Goal: Task Accomplishment & Management: Use online tool/utility

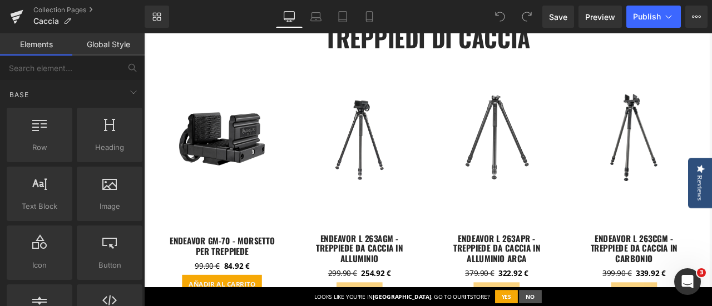
scroll to position [556, 0]
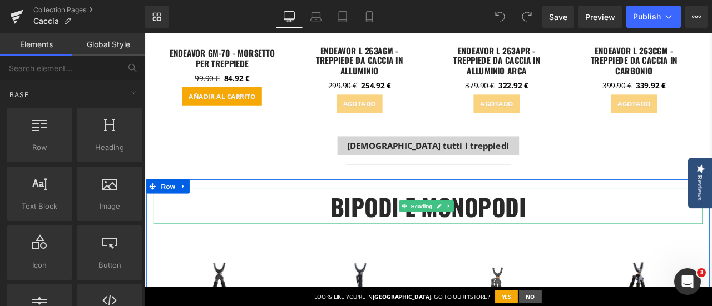
click at [415, 246] on b "bipodi e monopodi" at bounding box center [481, 238] width 232 height 41
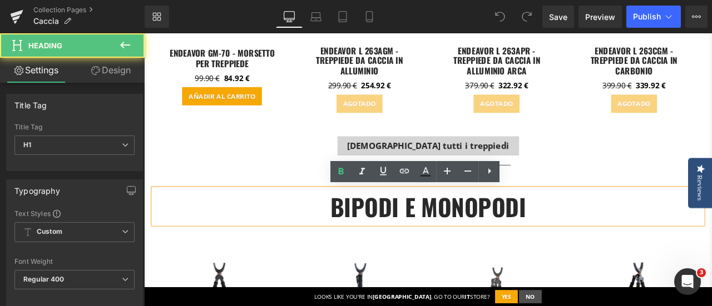
click at [411, 232] on b "bipodi e monopodi" at bounding box center [481, 238] width 232 height 41
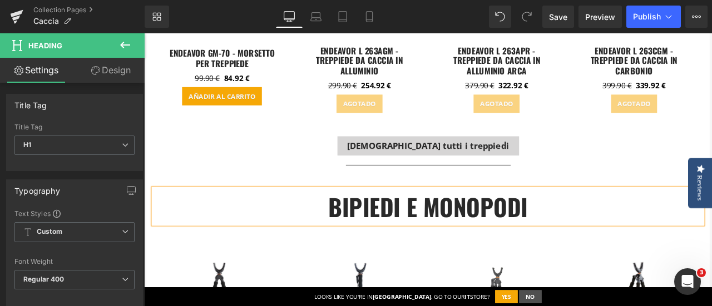
click at [569, 237] on b "bipIEdi e monopodi" at bounding box center [480, 238] width 236 height 41
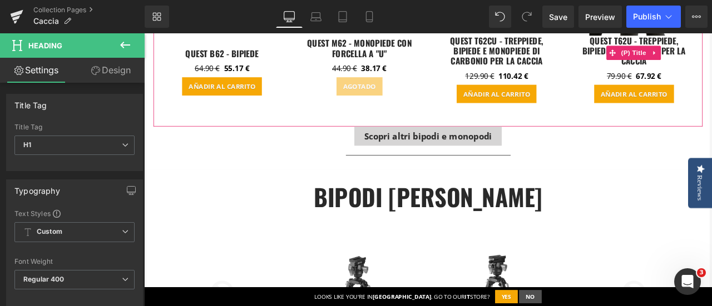
scroll to position [1001, 0]
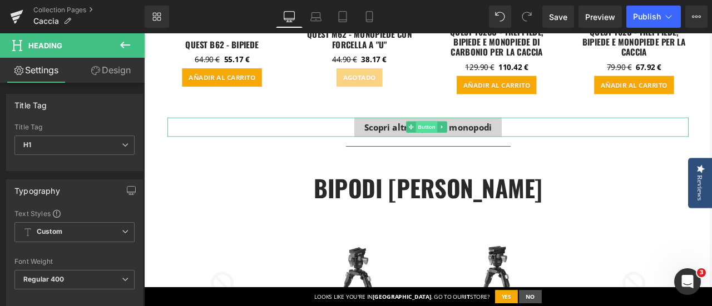
click at [473, 144] on span "Button" at bounding box center [479, 144] width 26 height 13
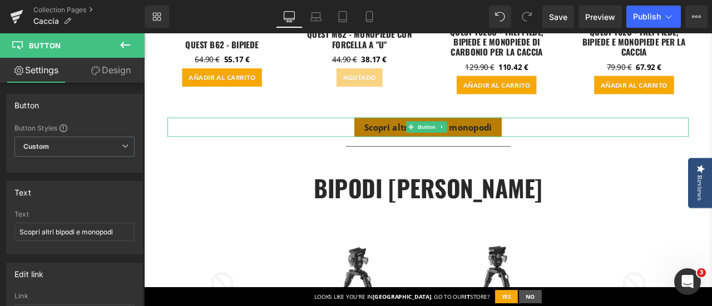
click at [532, 141] on span "Scopri altri bipodi e monopodi" at bounding box center [480, 144] width 151 height 13
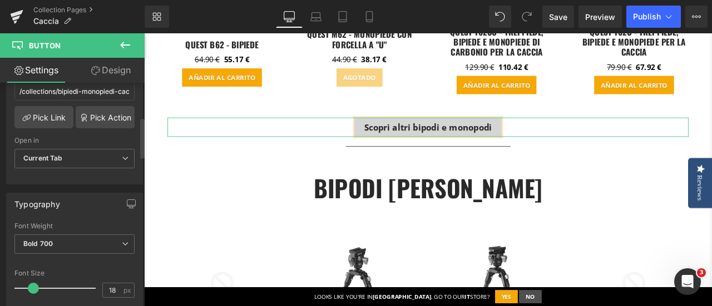
scroll to position [111, 0]
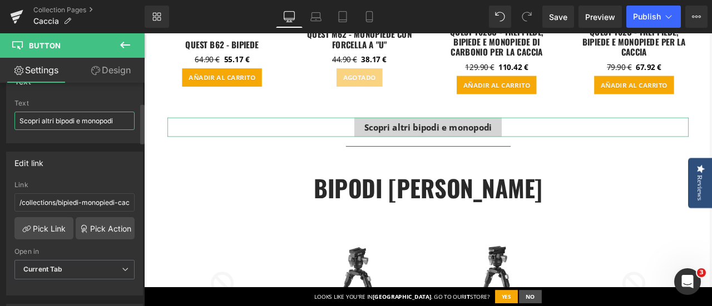
click at [67, 121] on input "Scopri altri bipodi e monopodi" at bounding box center [74, 121] width 120 height 18
type input "Scopri altri bipiedi e monopiedi"
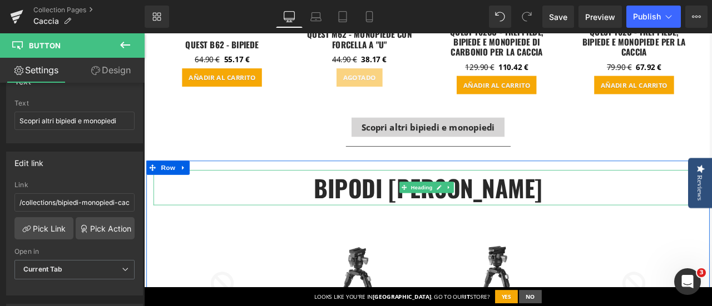
click at [439, 214] on b "Bipodi [PERSON_NAME]" at bounding box center [480, 216] width 271 height 41
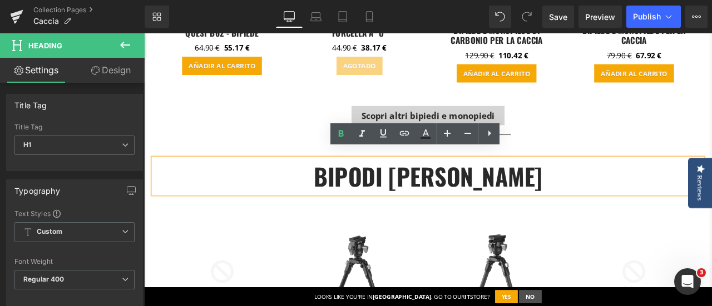
scroll to position [1056, 0]
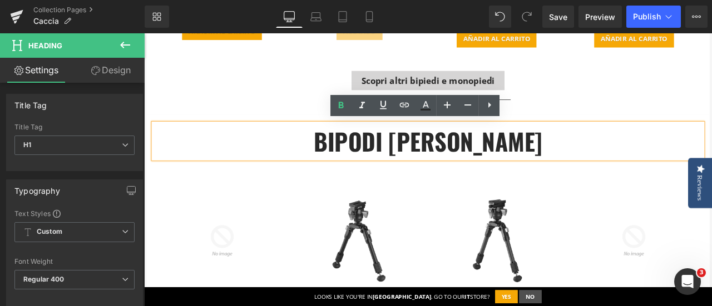
click at [446, 157] on b "Bipodi [PERSON_NAME]" at bounding box center [480, 160] width 271 height 41
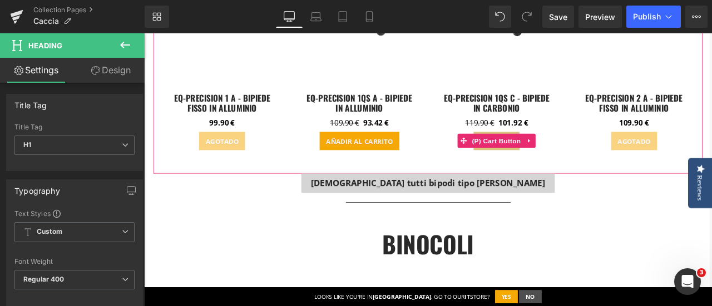
scroll to position [1390, 0]
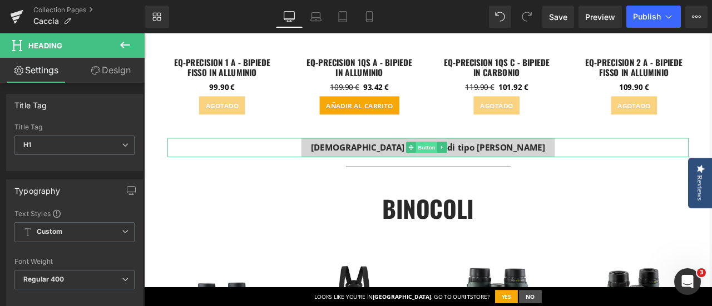
click at [479, 166] on span "Button" at bounding box center [479, 168] width 26 height 13
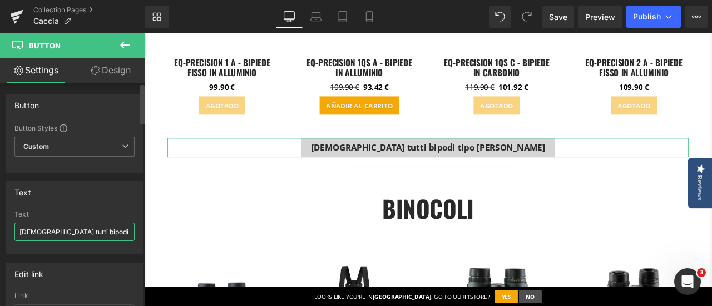
click at [63, 232] on input "[DEMOGRAPHIC_DATA] tutti bipodi tipo [PERSON_NAME]" at bounding box center [74, 232] width 120 height 18
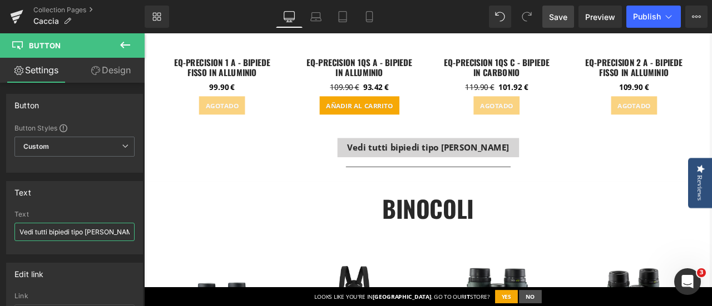
type input "Vedi tutti bipiedi tipo [PERSON_NAME]"
click at [554, 8] on link "Save" at bounding box center [558, 17] width 32 height 22
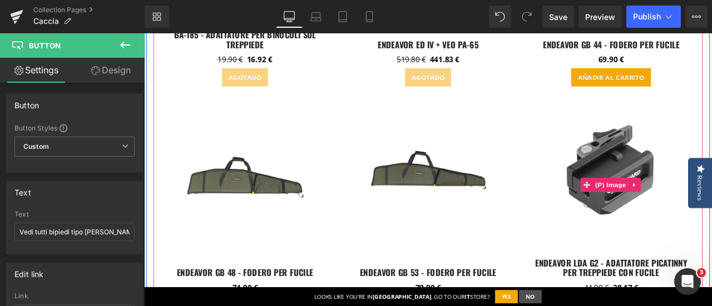
scroll to position [2668, 0]
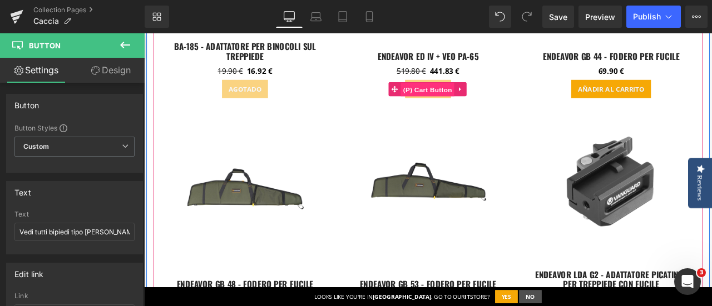
click at [476, 96] on span "(P) Cart Button" at bounding box center [479, 100] width 63 height 17
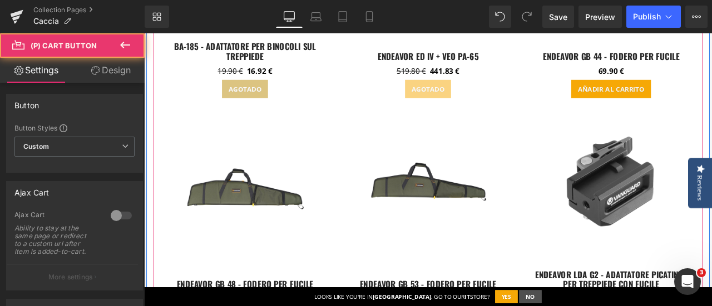
click at [253, 97] on span "(P) Cart Button" at bounding box center [263, 99] width 51 height 13
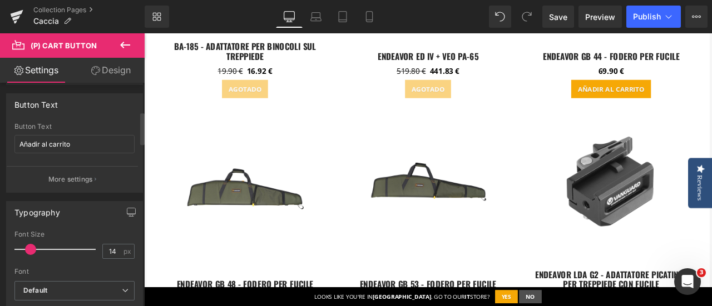
scroll to position [222, 0]
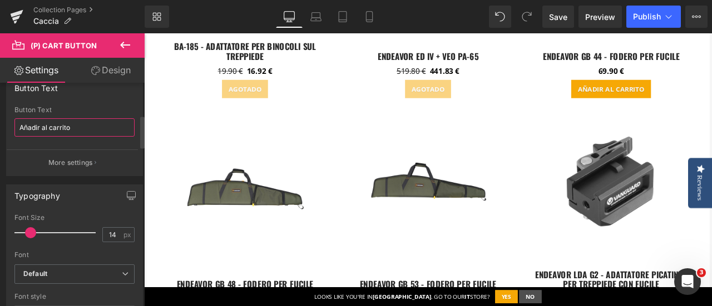
drag, startPoint x: 84, startPoint y: 125, endPoint x: 14, endPoint y: 120, distance: 70.8
click at [14, 120] on input "Añadir al carrito" at bounding box center [74, 127] width 120 height 18
click at [86, 126] on input "AGGIUNGERE AL CARELLO" at bounding box center [74, 127] width 120 height 18
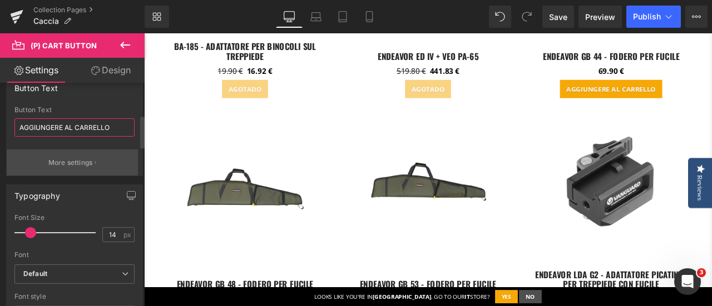
type input "AGGIUNGERE AL CARRELLO"
click at [71, 160] on p "More settings" at bounding box center [70, 163] width 44 height 10
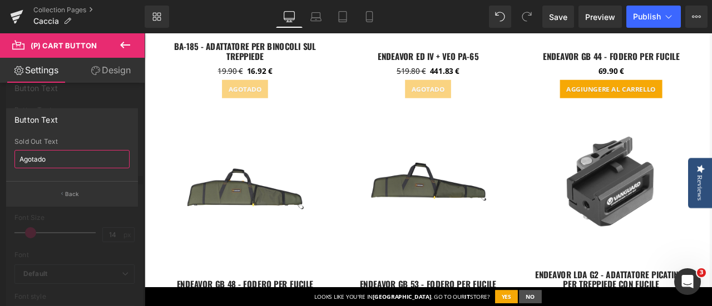
drag, startPoint x: 29, startPoint y: 159, endPoint x: 6, endPoint y: 158, distance: 23.4
click at [7, 158] on div "Agotado Sold Out Text Agotado" at bounding box center [72, 159] width 131 height 43
type input "ESAURITO"
click at [560, 17] on span "Save" at bounding box center [558, 17] width 18 height 12
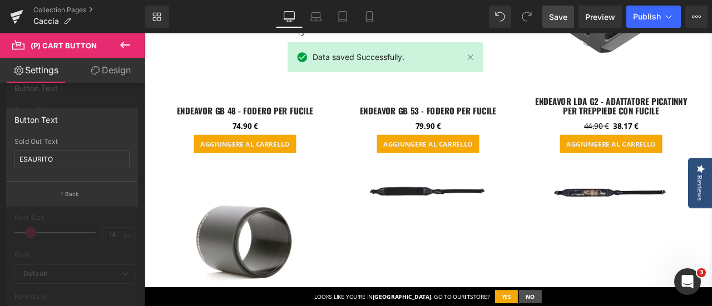
scroll to position [2891, 0]
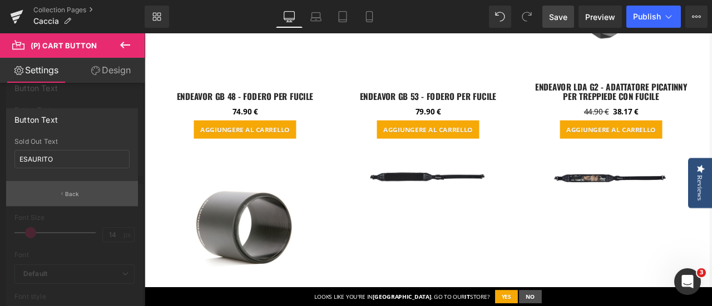
click at [74, 195] on p "Back" at bounding box center [72, 194] width 14 height 8
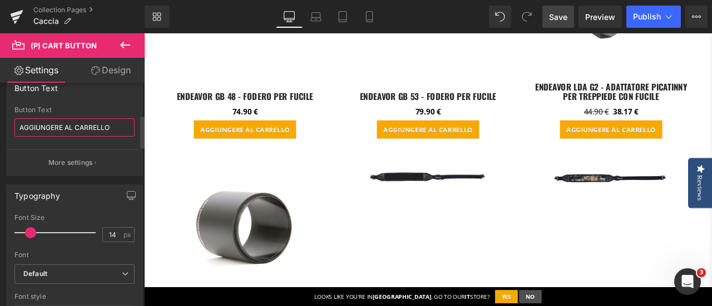
click at [60, 127] on input "AGGIUNGERE AL CARRELLO" at bounding box center [74, 127] width 120 height 18
type input "AGGIUNGI AL CARRELLO"
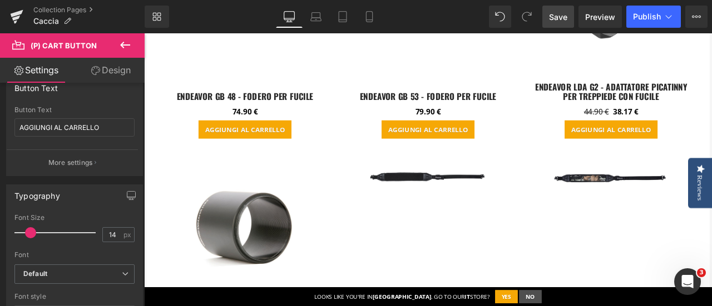
click at [560, 14] on span "Save" at bounding box center [558, 17] width 18 height 12
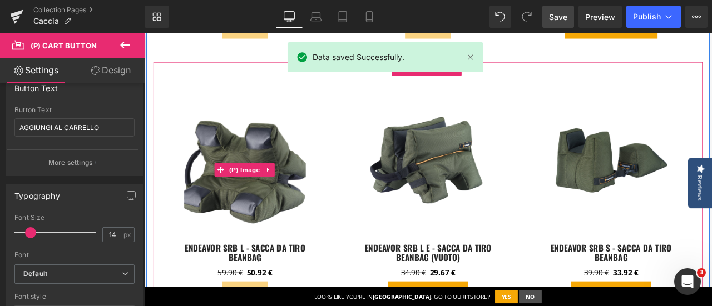
scroll to position [3335, 0]
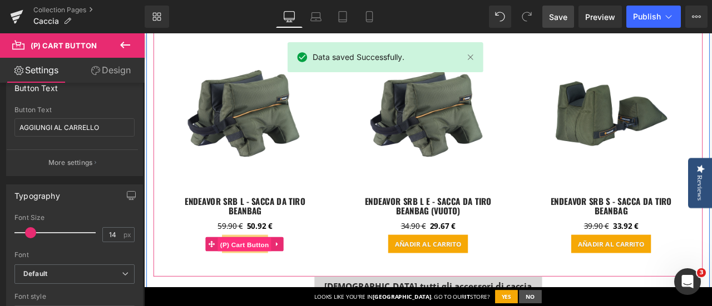
click at [272, 276] on span "(P) Cart Button" at bounding box center [262, 284] width 63 height 17
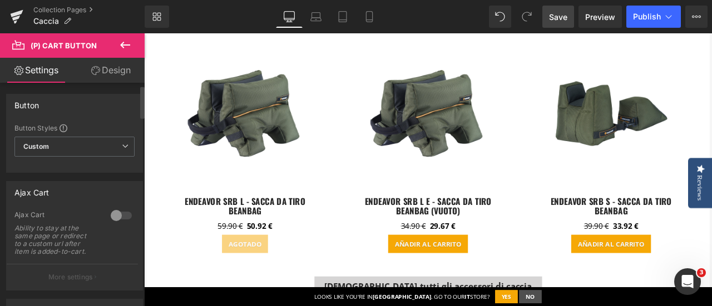
scroll to position [111, 0]
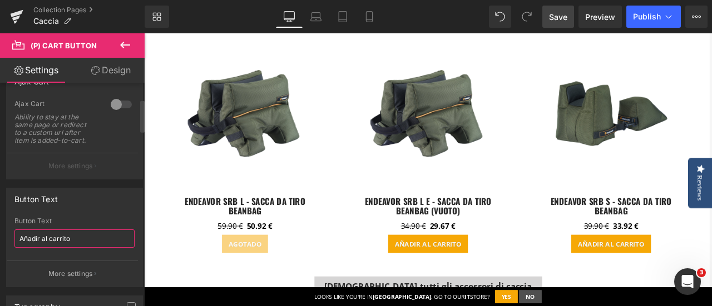
click at [90, 241] on input "Añadir al carrito" at bounding box center [74, 239] width 120 height 18
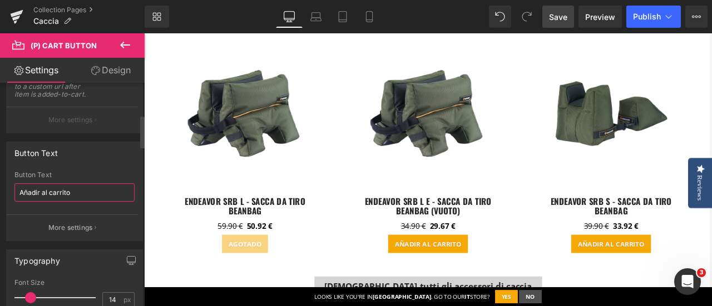
scroll to position [222, 0]
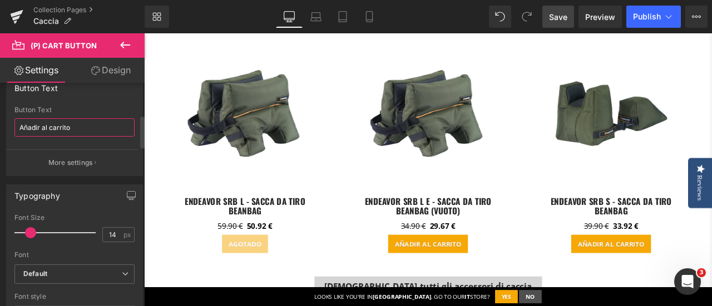
drag, startPoint x: 94, startPoint y: 126, endPoint x: 0, endPoint y: 121, distance: 94.1
click at [0, 121] on div "Button Text Añadir al carrito Button Text Añadir al carrito More settings" at bounding box center [75, 122] width 150 height 108
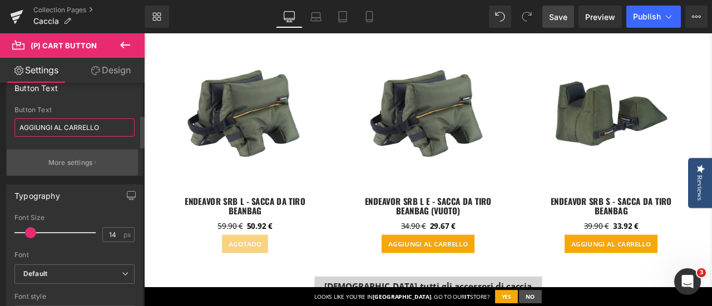
type input "AGGIUNGI AL CARRELLO"
click at [77, 158] on p "More settings" at bounding box center [70, 163] width 44 height 10
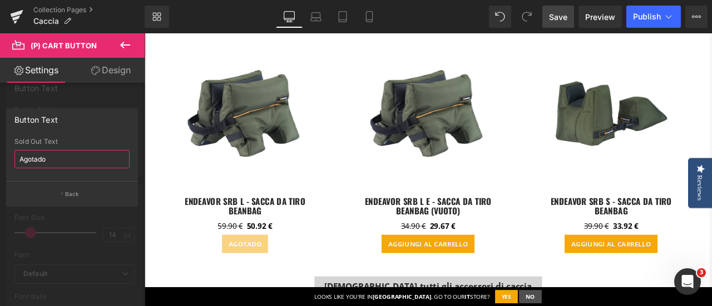
drag, startPoint x: 65, startPoint y: 160, endPoint x: 0, endPoint y: 153, distance: 65.3
click at [0, 153] on div "Button Text Agotado Sold Out Text Agotado Back" at bounding box center [72, 153] width 145 height 107
type input "ESAURITO"
click at [561, 12] on span "Save" at bounding box center [558, 17] width 18 height 12
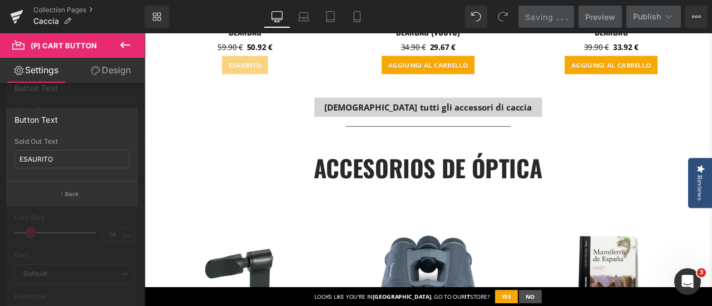
scroll to position [3558, 0]
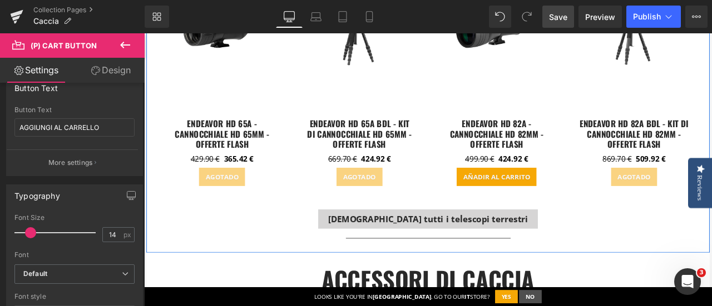
scroll to position [2168, 0]
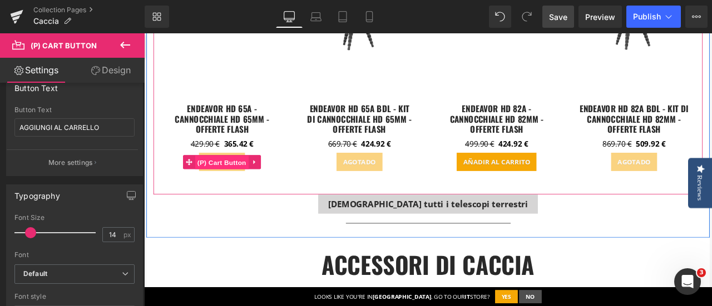
click at [228, 186] on span "(P) Cart Button" at bounding box center [236, 186] width 63 height 17
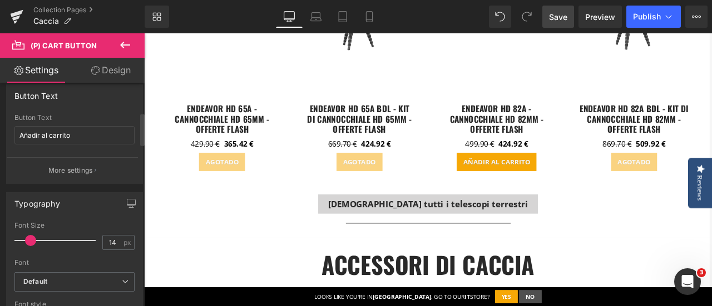
scroll to position [222, 0]
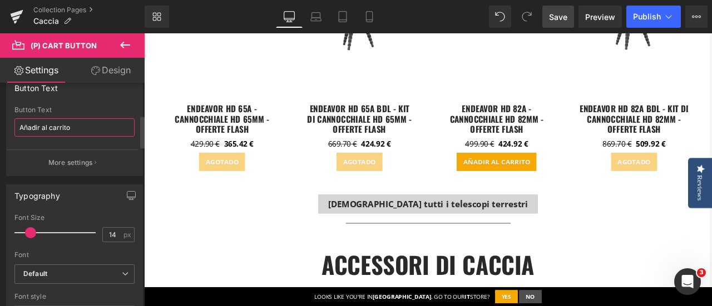
click at [88, 127] on input "Añadir al carrito" at bounding box center [74, 127] width 120 height 18
click at [6, 122] on div "Button Text Añadir al carrito Button Text Añadir al carrito More settings" at bounding box center [75, 122] width 150 height 108
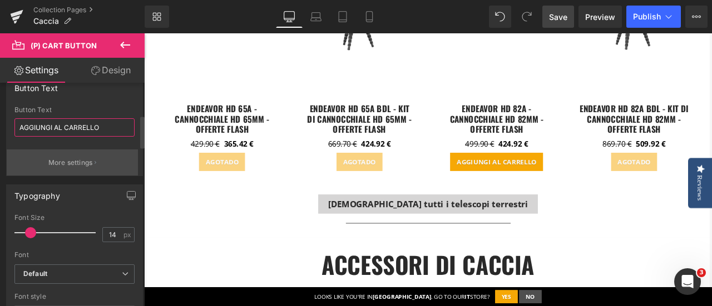
type input "AGGIUNGI AL CARRELLO"
click at [81, 162] on p "More settings" at bounding box center [70, 163] width 44 height 10
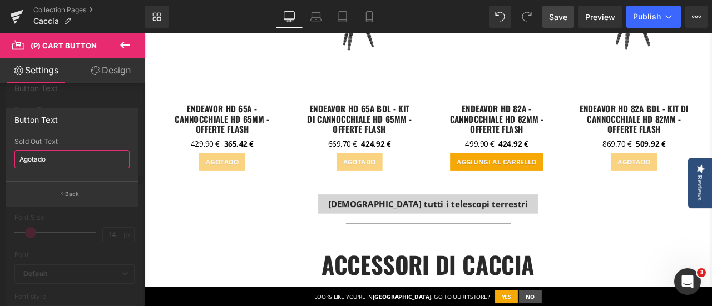
drag, startPoint x: 60, startPoint y: 158, endPoint x: 0, endPoint y: 158, distance: 60.0
click at [0, 158] on div "Button Text Agotado Sold Out Text Agotado Back" at bounding box center [72, 153] width 145 height 107
type input "ESAURITO"
drag, startPoint x: 568, startPoint y: 19, endPoint x: 473, endPoint y: 161, distance: 170.7
click at [568, 19] on link "Save" at bounding box center [558, 17] width 32 height 22
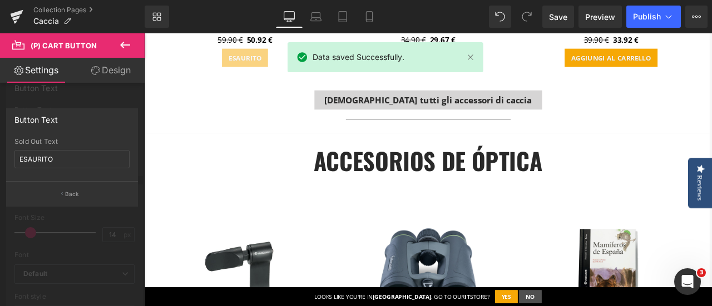
scroll to position [3558, 0]
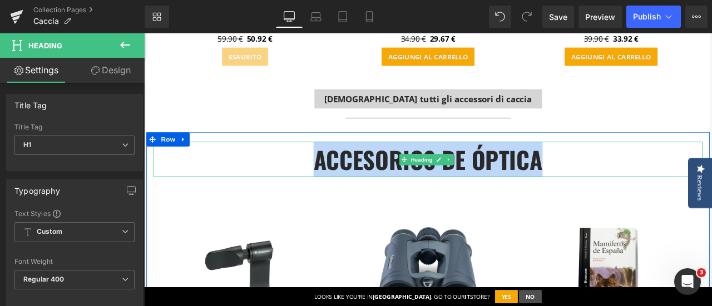
drag, startPoint x: 641, startPoint y: 175, endPoint x: 346, endPoint y: 180, distance: 295.2
click at [346, 180] on h1 "accesorios de óptica" at bounding box center [480, 183] width 650 height 42
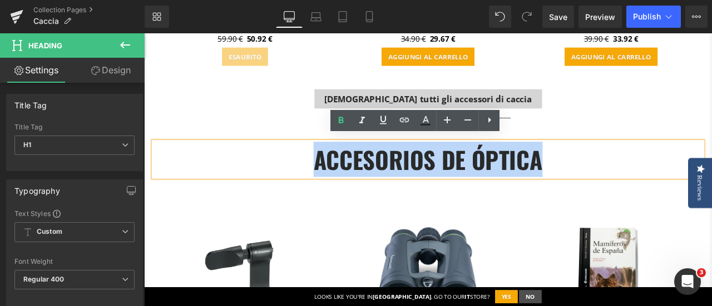
copy strong "accesorios de óptica"
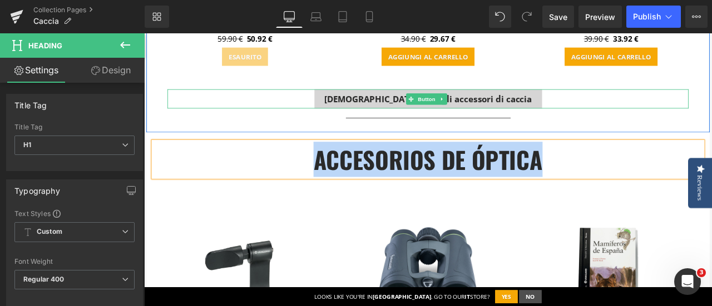
paste div
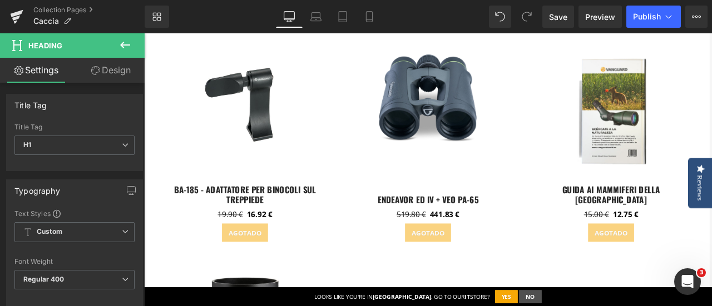
scroll to position [3780, 0]
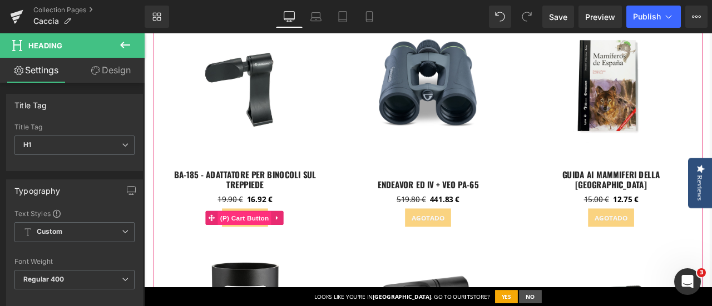
click at [260, 245] on span "(P) Cart Button" at bounding box center [262, 253] width 63 height 17
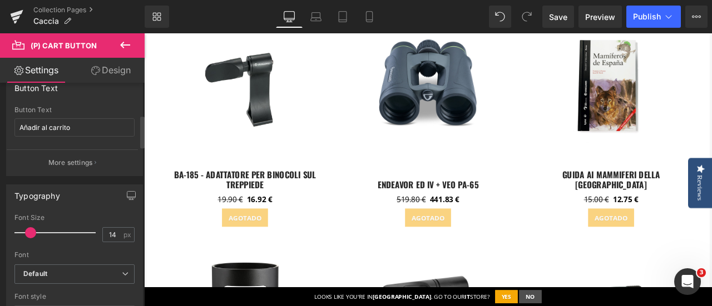
scroll to position [167, 0]
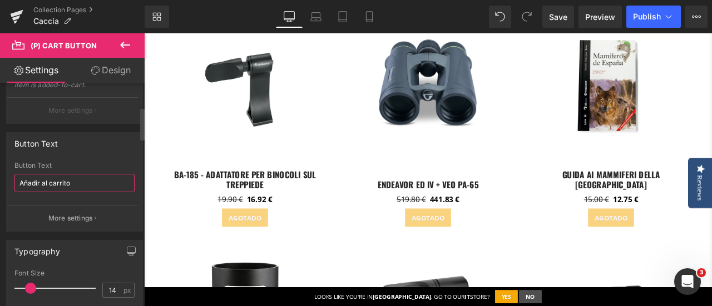
drag, startPoint x: 88, startPoint y: 186, endPoint x: 7, endPoint y: 184, distance: 81.7
click at [7, 184] on div "Añadir al carrito Button Text Añadir al carrito More settings" at bounding box center [75, 196] width 136 height 69
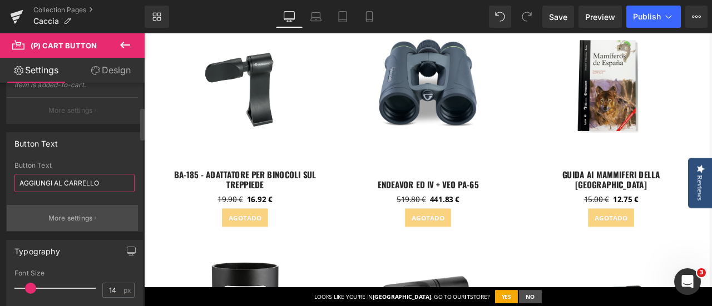
type input "AGGIUNGI AL CARRELLO"
click at [74, 213] on p "More settings" at bounding box center [70, 218] width 44 height 10
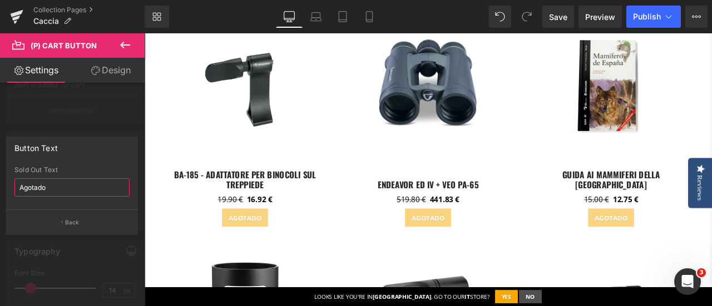
drag, startPoint x: 70, startPoint y: 188, endPoint x: 0, endPoint y: 183, distance: 70.2
click at [0, 183] on div "Button Text Agotado Sold Out Text Agotado Back" at bounding box center [72, 181] width 145 height 107
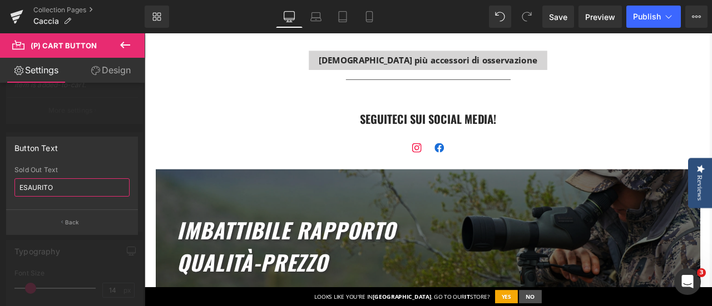
scroll to position [4558, 0]
type input "ESAURITO"
click at [552, 19] on span "Save" at bounding box center [558, 17] width 18 height 12
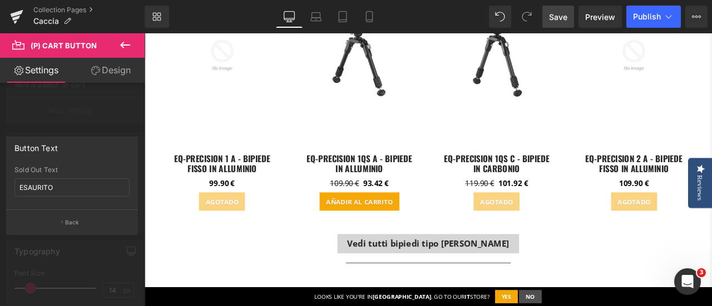
scroll to position [1279, 0]
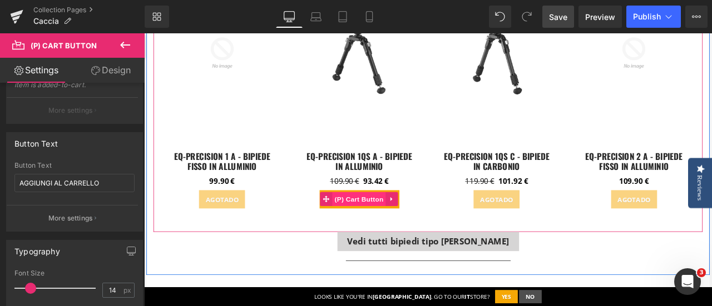
click at [406, 228] on span "(P) Cart Button" at bounding box center [398, 230] width 63 height 17
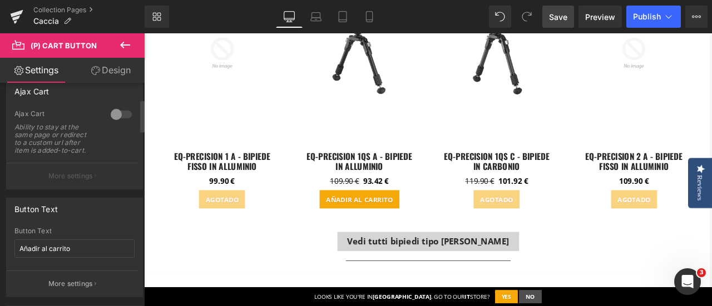
scroll to position [111, 0]
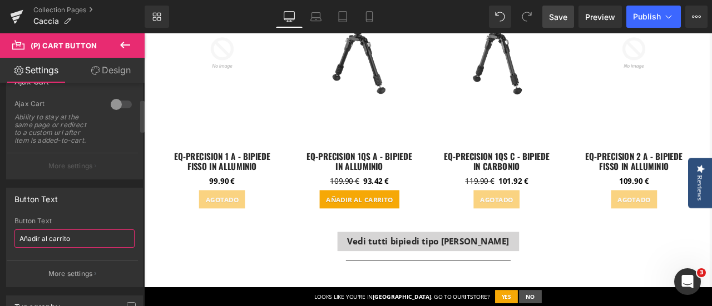
drag, startPoint x: 69, startPoint y: 238, endPoint x: 11, endPoint y: 238, distance: 58.4
click at [11, 238] on div "Añadir al carrito Button Text Añadir al carrito More settings" at bounding box center [75, 251] width 136 height 69
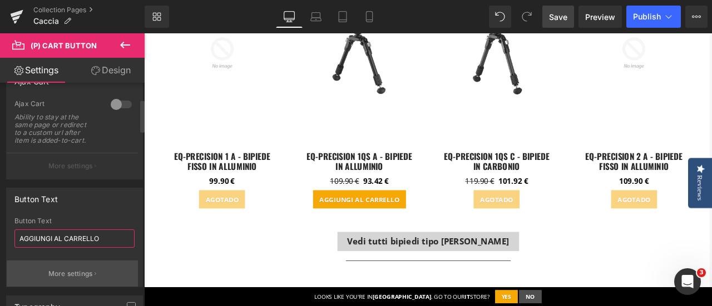
type input "AGGIUNGI AL CARRELLO"
click at [81, 270] on p "More settings" at bounding box center [70, 274] width 44 height 10
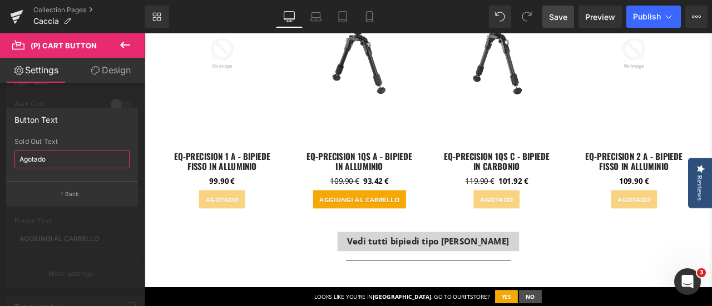
drag, startPoint x: 49, startPoint y: 161, endPoint x: 0, endPoint y: 152, distance: 50.4
click at [0, 152] on div "Button Text Agotado Sold Out Text Agotado Back" at bounding box center [72, 153] width 145 height 107
type input "ESAURITO"
click at [554, 17] on span "Save" at bounding box center [558, 17] width 18 height 12
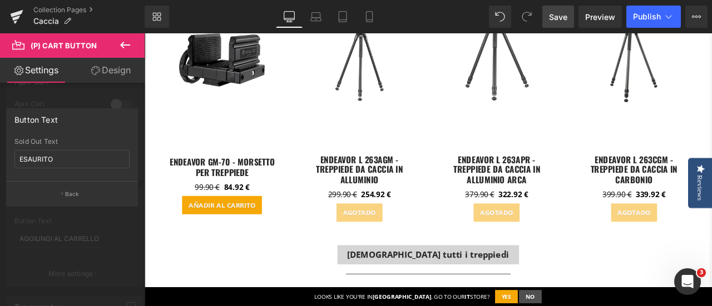
scroll to position [445, 0]
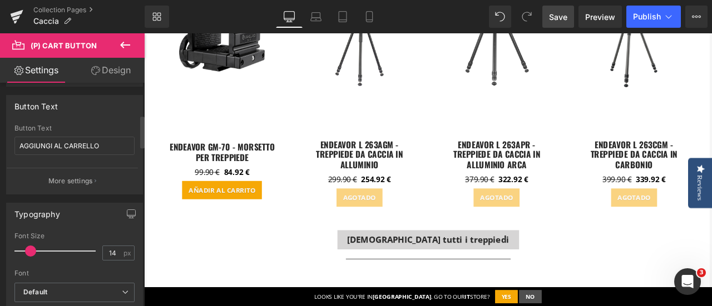
scroll to position [222, 0]
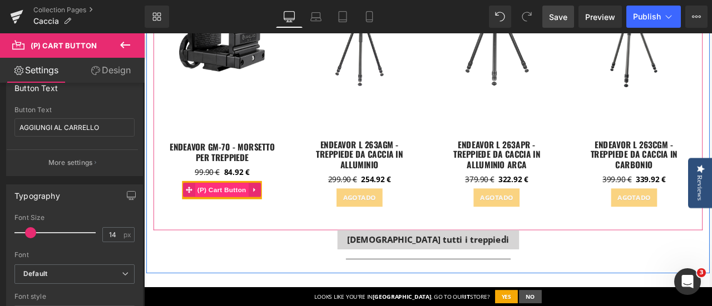
click at [241, 222] on span "(P) Cart Button" at bounding box center [236, 219] width 63 height 17
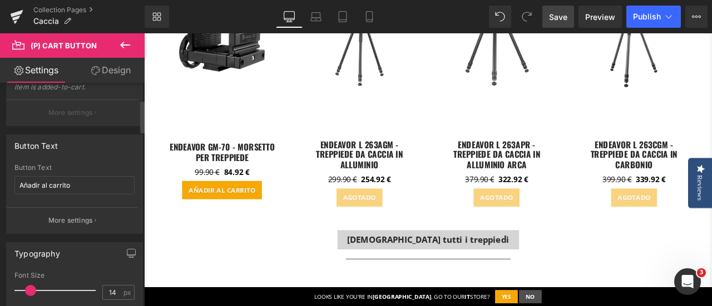
scroll to position [167, 0]
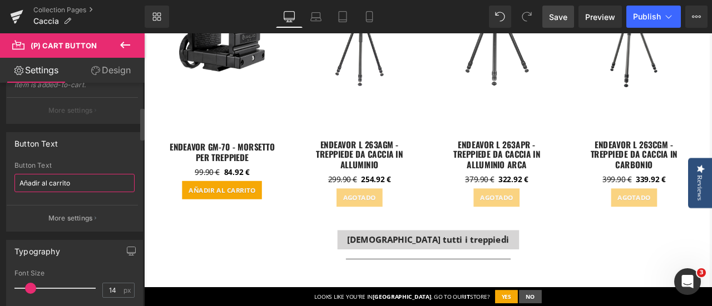
drag, startPoint x: 83, startPoint y: 182, endPoint x: 0, endPoint y: 180, distance: 83.4
click at [0, 180] on div "Button Text Añadir al carrito Button Text Añadir al carrito More settings" at bounding box center [75, 178] width 150 height 108
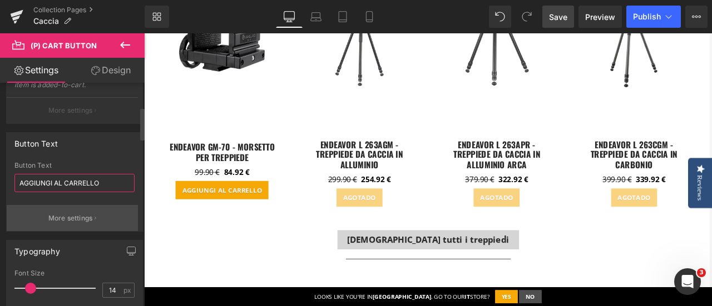
type input "AGGIUNGI AL CARRELLO"
click at [59, 217] on p "More settings" at bounding box center [70, 218] width 44 height 10
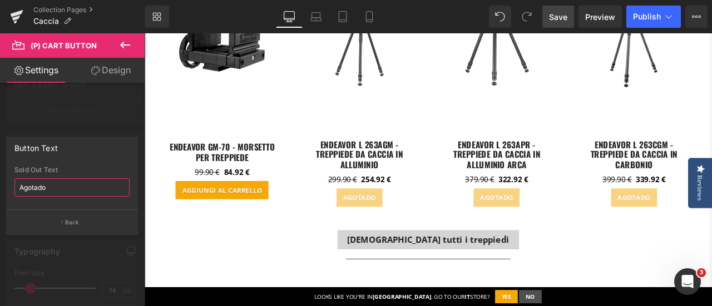
drag, startPoint x: 63, startPoint y: 186, endPoint x: 0, endPoint y: 183, distance: 62.9
click at [0, 183] on div "Button Text Agotado Sold Out Text Agotado Back" at bounding box center [72, 181] width 145 height 107
type input "ESAURITO"
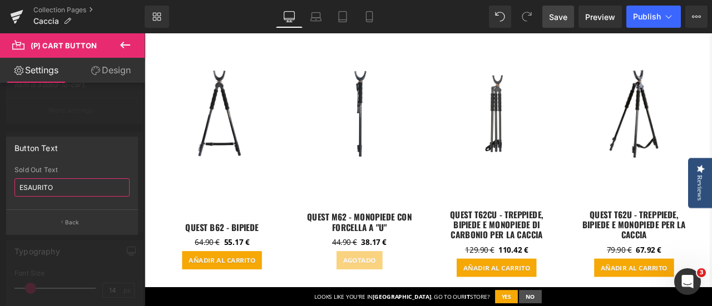
scroll to position [834, 0]
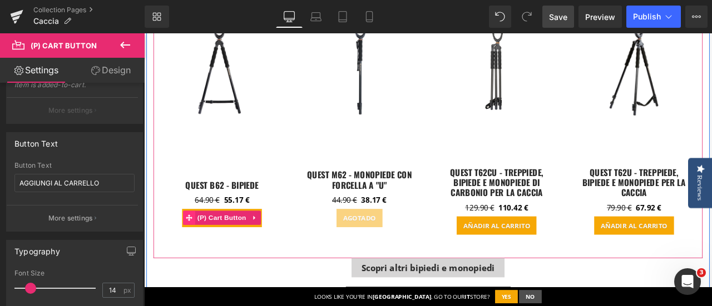
drag, startPoint x: 223, startPoint y: 248, endPoint x: 201, endPoint y: 243, distance: 22.8
click at [250, 255] on span "(P) Cart Button" at bounding box center [236, 252] width 63 height 17
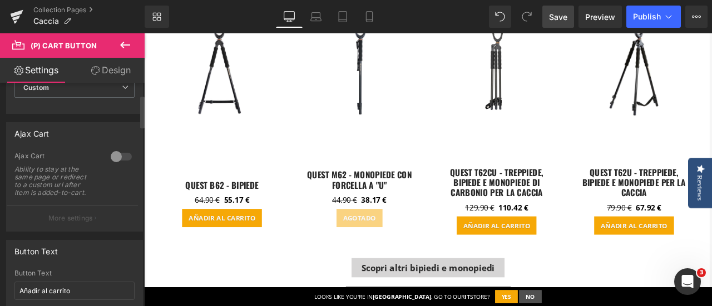
scroll to position [167, 0]
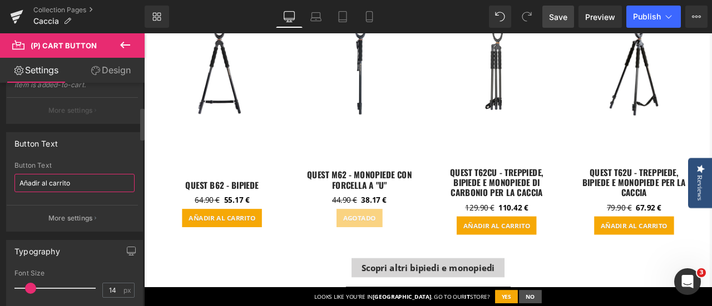
drag, startPoint x: 88, startPoint y: 185, endPoint x: 0, endPoint y: 181, distance: 87.9
click at [0, 181] on div "Button Text Añadir al carrito Button Text Añadir al carrito More settings" at bounding box center [75, 178] width 150 height 108
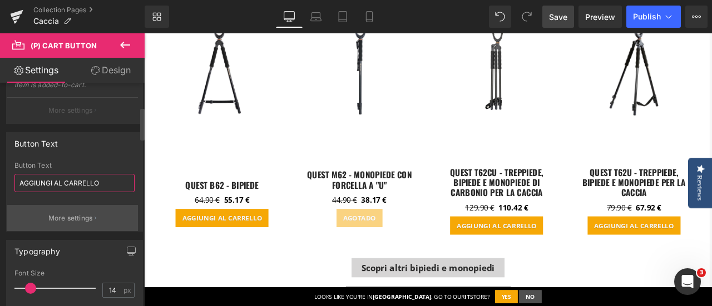
type input "AGGIUNGI AL CARRELLO"
click at [55, 213] on p "More settings" at bounding box center [70, 218] width 44 height 10
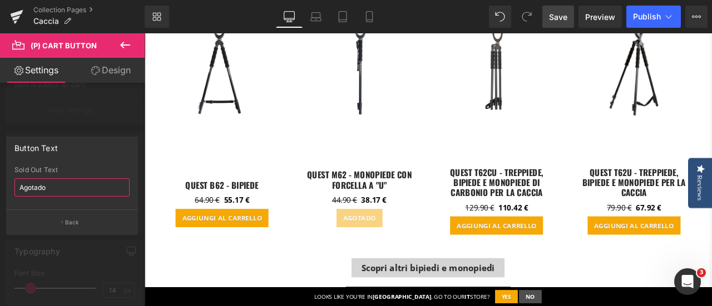
click at [0, 184] on div "Button Text Agotado Sold Out Text Agotado Back" at bounding box center [72, 181] width 145 height 107
type input "ESAURITO"
click at [560, 16] on span "Save" at bounding box center [558, 17] width 18 height 12
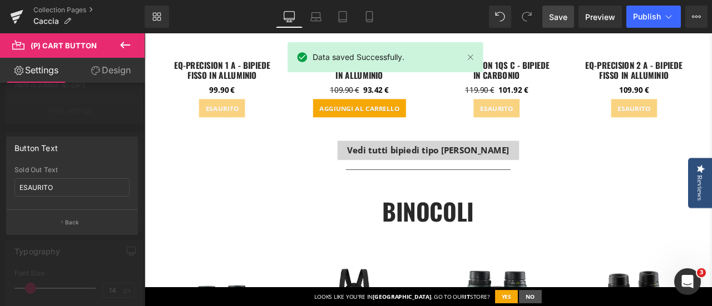
scroll to position [1390, 0]
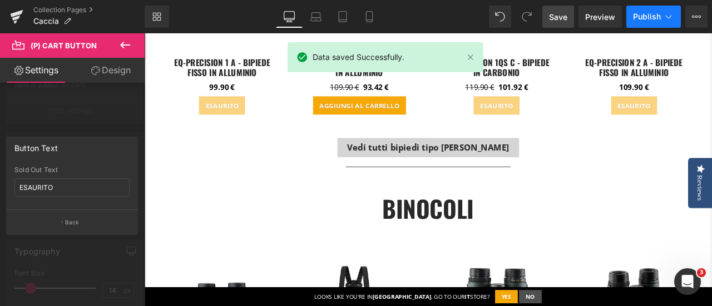
click at [649, 14] on span "Publish" at bounding box center [647, 16] width 28 height 9
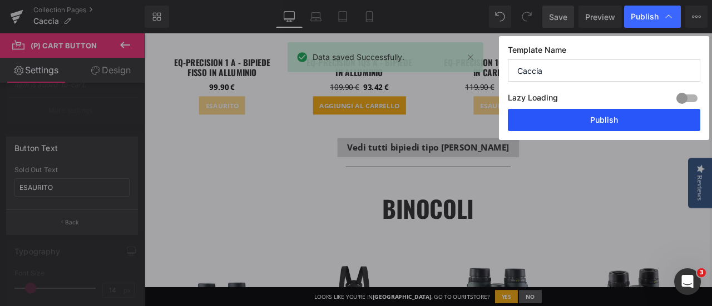
click at [633, 120] on button "Publish" at bounding box center [604, 120] width 192 height 22
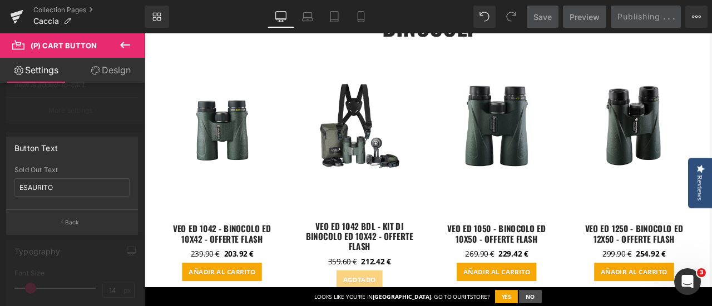
scroll to position [1668, 0]
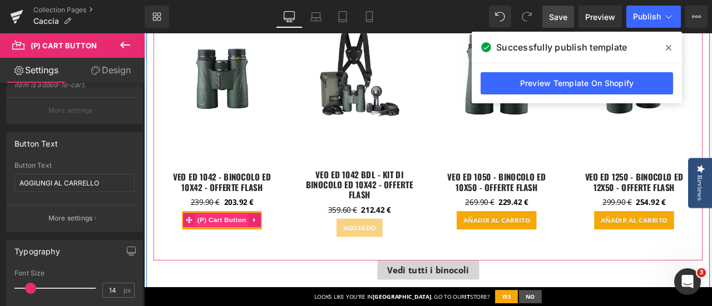
click at [229, 251] on span "(P) Cart Button" at bounding box center [236, 254] width 63 height 17
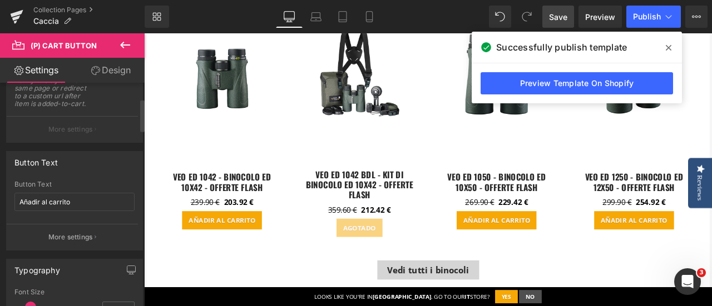
scroll to position [167, 0]
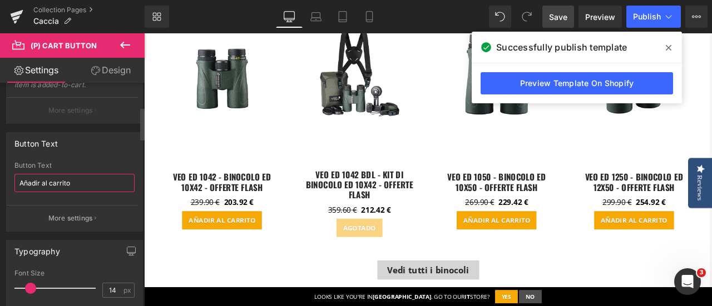
drag, startPoint x: 86, startPoint y: 182, endPoint x: 4, endPoint y: 180, distance: 81.7
click at [4, 180] on div "Button Text Añadir al carrito Button Text Añadir al carrito More settings" at bounding box center [75, 178] width 150 height 108
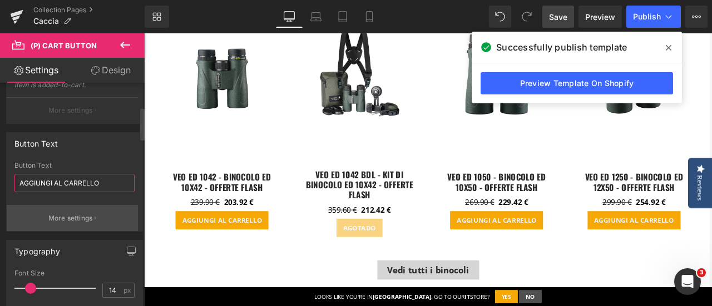
type input "AGGIUNGI AL CARRELLO"
click at [73, 220] on p "More settings" at bounding box center [70, 218] width 44 height 10
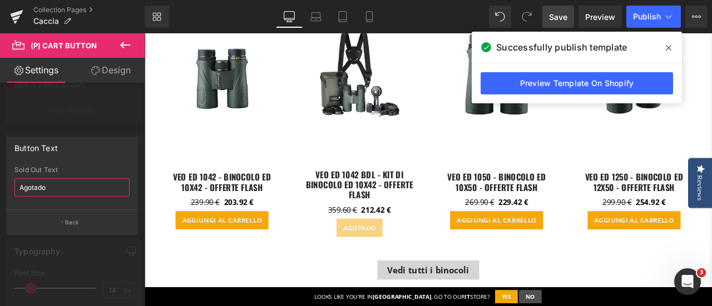
drag, startPoint x: 65, startPoint y: 188, endPoint x: 0, endPoint y: 180, distance: 65.6
click at [0, 180] on div "Button Text Agotado Sold Out Text Agotado Back" at bounding box center [72, 181] width 145 height 107
type input "ESAURITO"
click at [555, 17] on span "Save" at bounding box center [558, 17] width 18 height 12
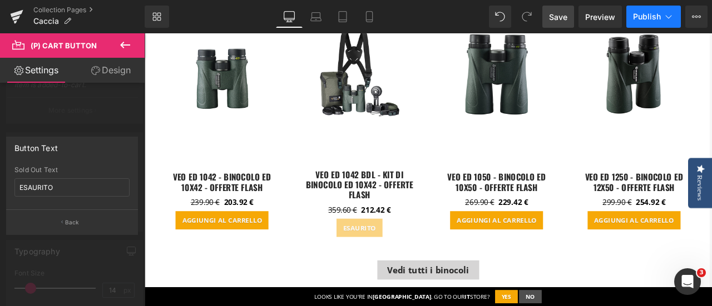
click at [655, 17] on span "Publish" at bounding box center [647, 16] width 28 height 9
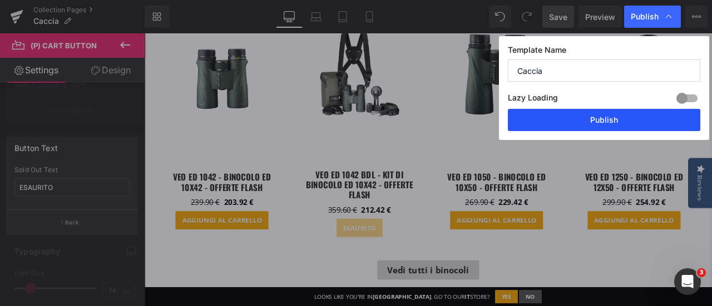
click at [634, 117] on button "Publish" at bounding box center [604, 120] width 192 height 22
